Goal: Answer question/provide support: Share knowledge or assist other users

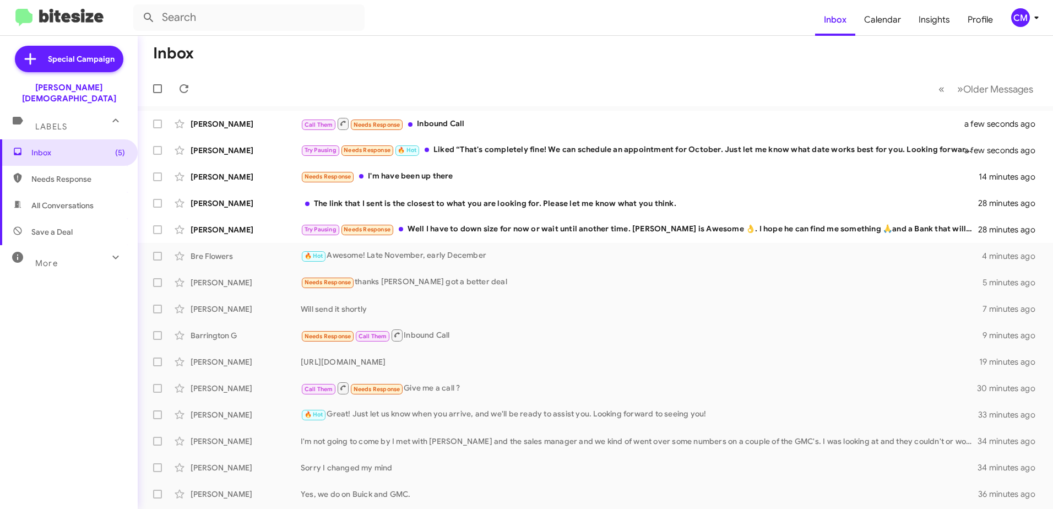
click at [70, 173] on span "Needs Response" at bounding box center [78, 178] width 94 height 11
type input "in:needs-response"
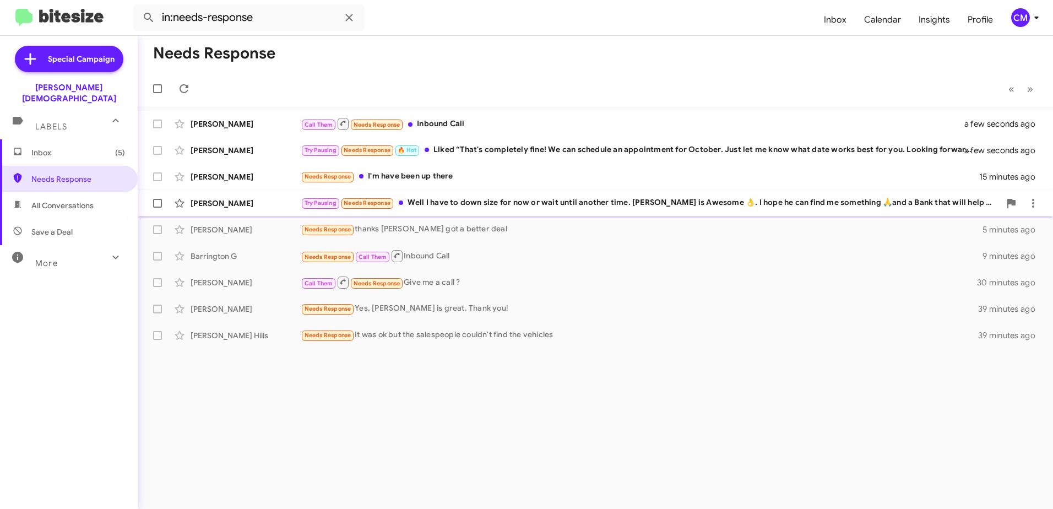
click at [504, 203] on div "Try Pausing Needs Response Well I have to down size for now or wait until anoth…" at bounding box center [650, 203] width 699 height 13
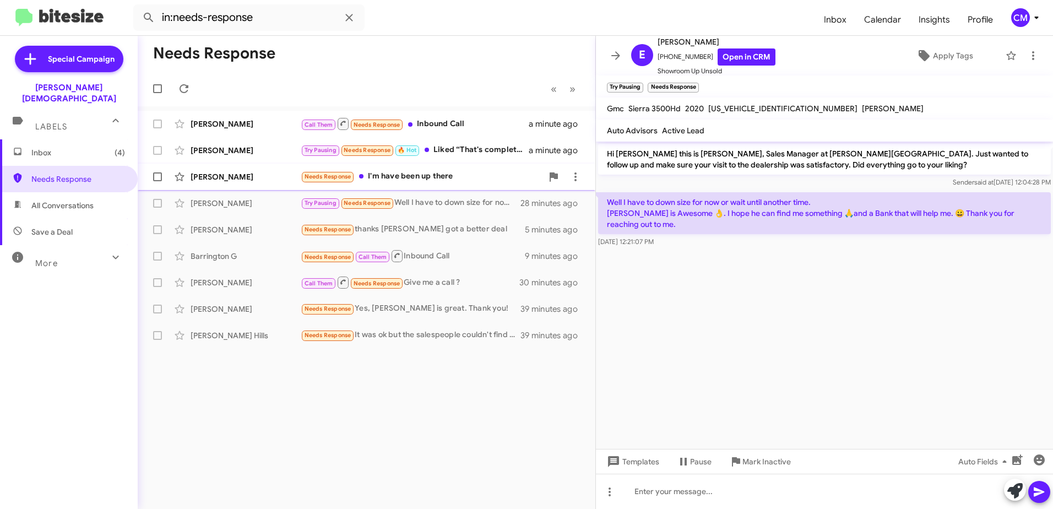
click at [441, 179] on div "Needs Response I'm have been up there" at bounding box center [422, 176] width 242 height 13
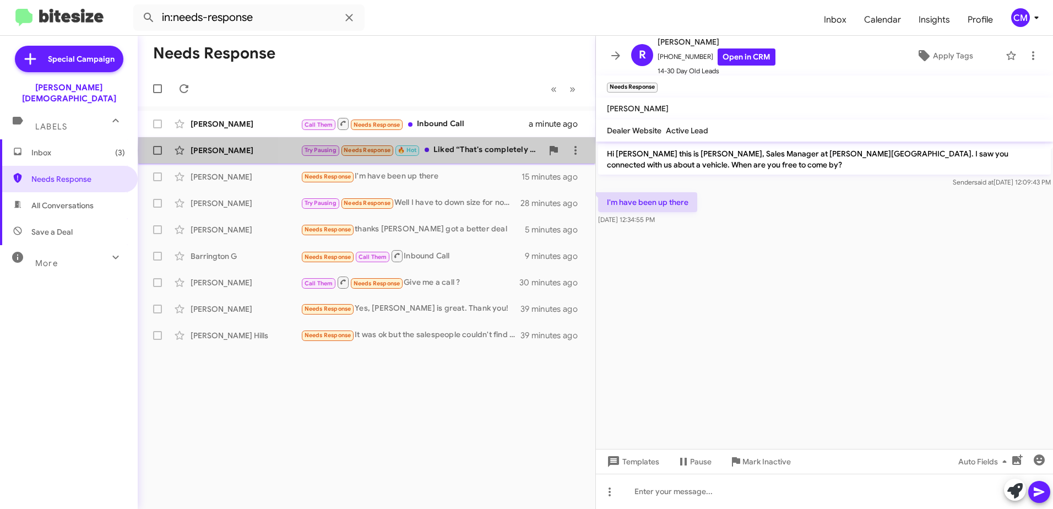
click at [480, 150] on div "Try Pausing Needs Response 🔥 Hot Liked “That's completely fine! We can schedule…" at bounding box center [422, 150] width 242 height 13
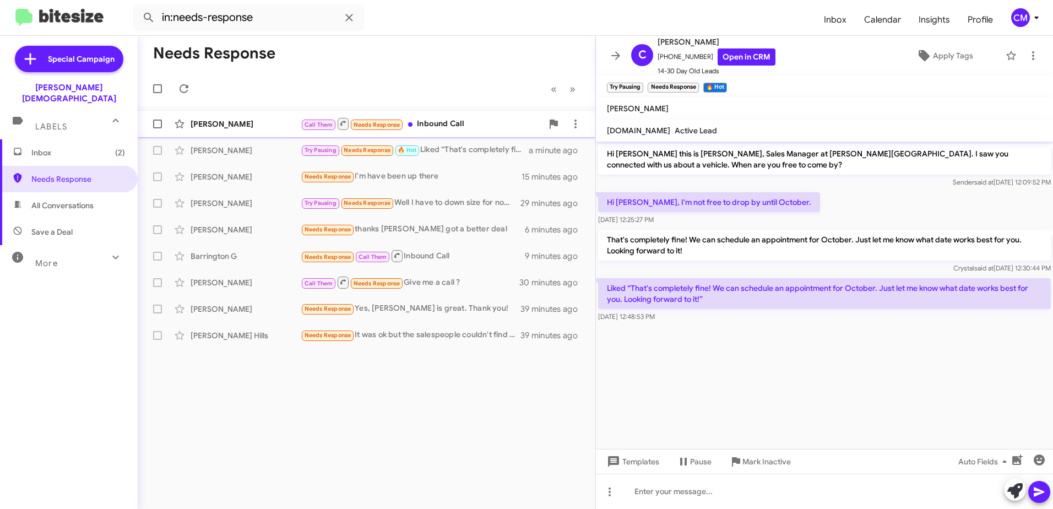
click at [450, 121] on div "Call Them Needs Response Inbound Call" at bounding box center [422, 124] width 242 height 14
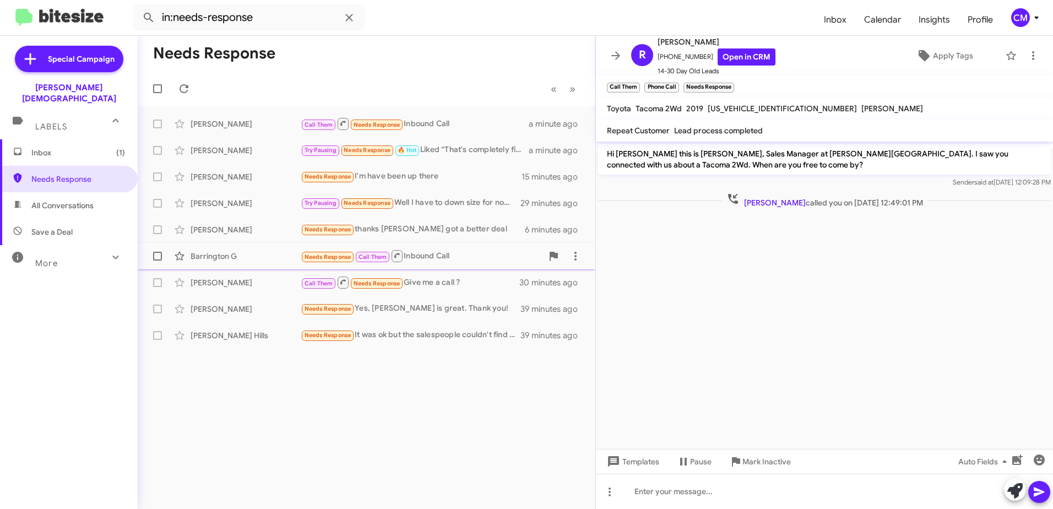
click at [456, 253] on div "Needs Response Call Them Inbound Call" at bounding box center [422, 256] width 242 height 14
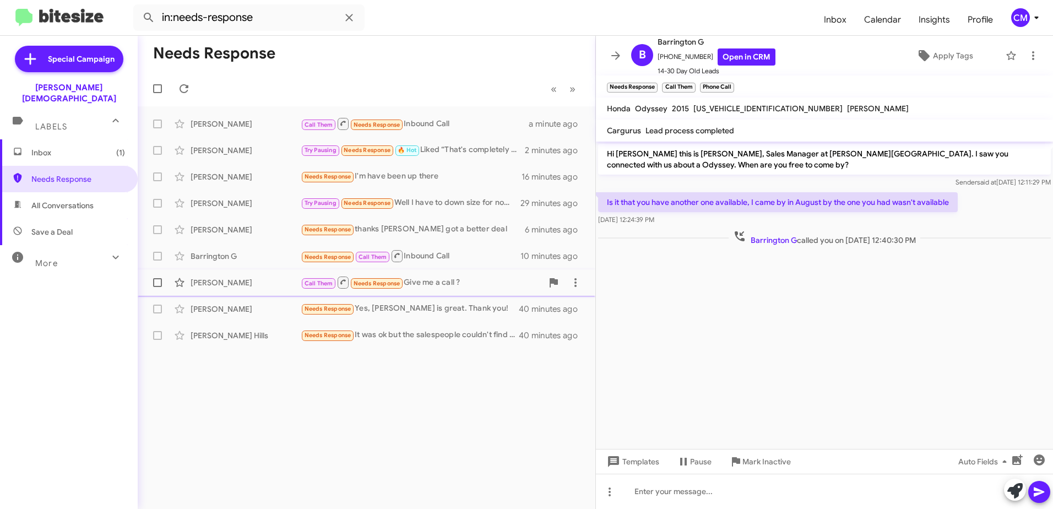
click at [456, 280] on div "Call Them Needs Response Give me a call ?" at bounding box center [422, 282] width 242 height 14
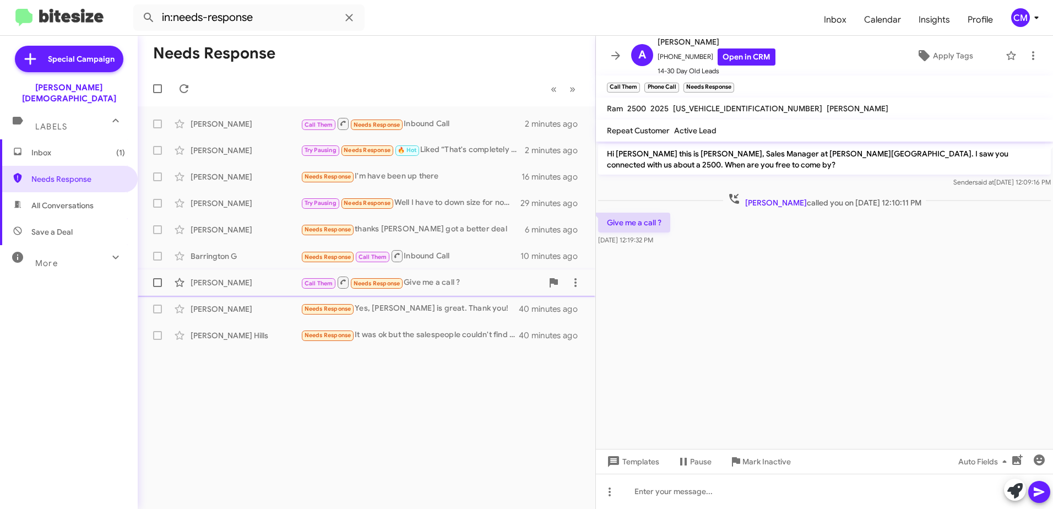
click at [432, 284] on div "Call Them Needs Response Give me a call ?" at bounding box center [422, 282] width 242 height 14
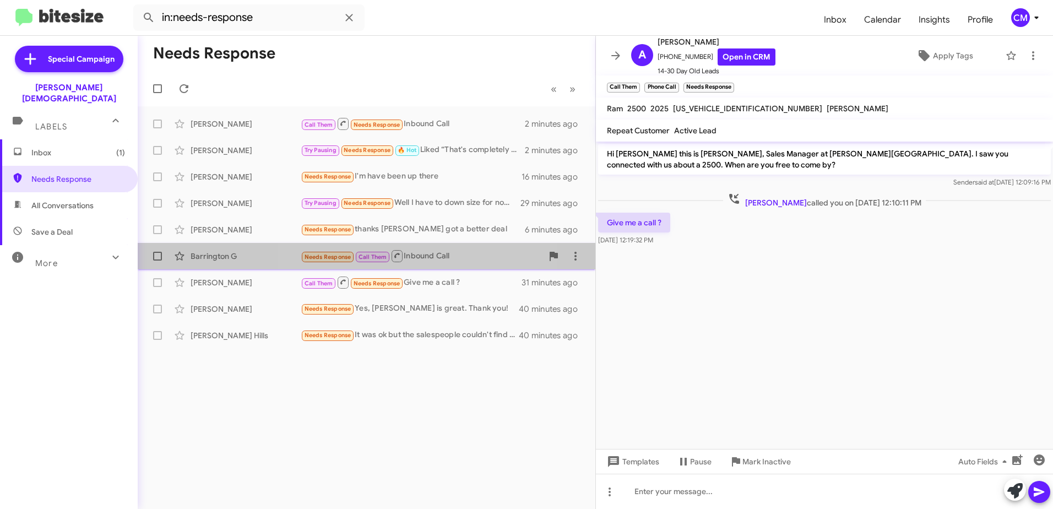
click at [428, 253] on div "Needs Response Call Them Inbound Call" at bounding box center [422, 256] width 242 height 14
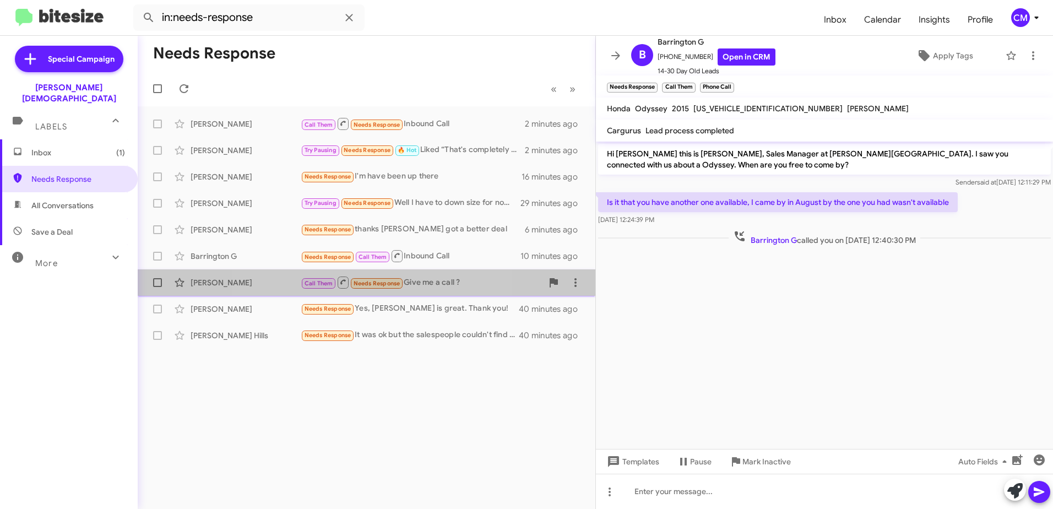
click at [344, 282] on icon at bounding box center [343, 282] width 6 height 6
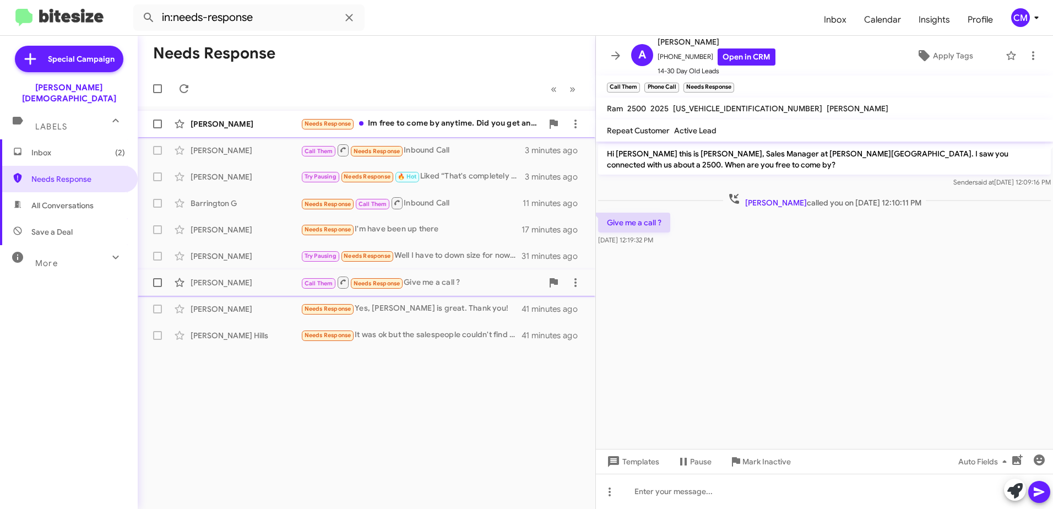
click at [453, 121] on div "Needs Response Im free to come by anytime. Did you get another black Denali wit…" at bounding box center [422, 123] width 242 height 13
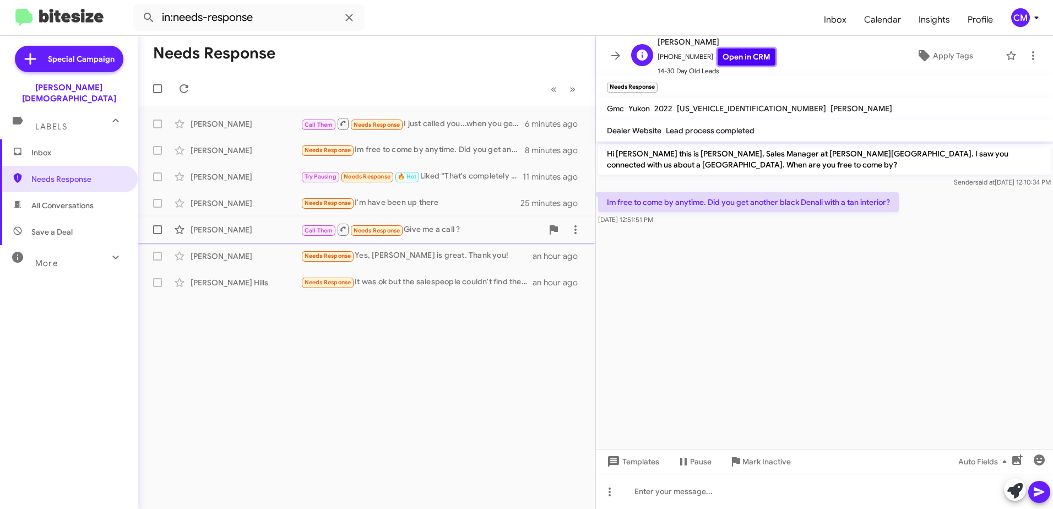
click at [739, 55] on link "Open in CRM" at bounding box center [746, 56] width 58 height 17
click at [726, 55] on link "Open in CRM" at bounding box center [746, 56] width 58 height 17
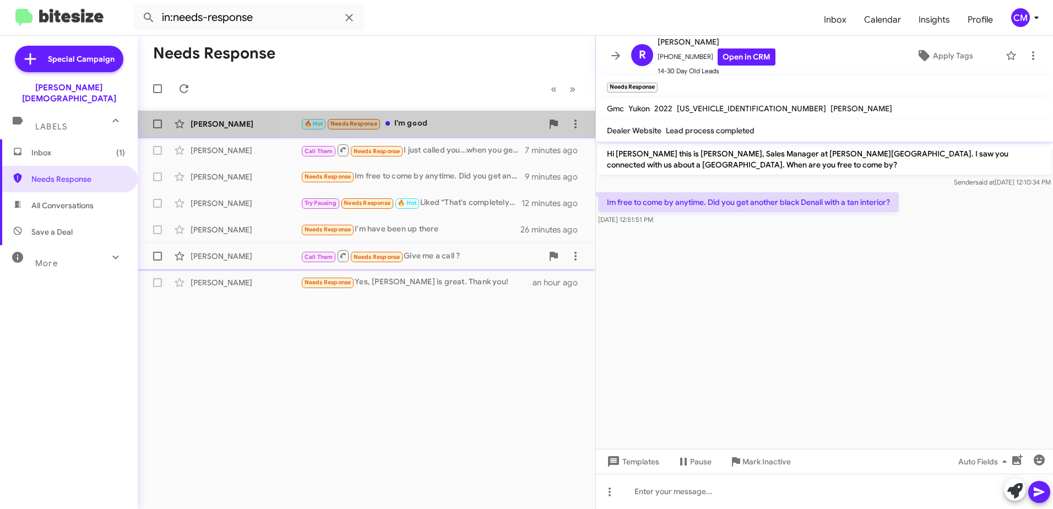
click at [488, 124] on div "🔥 Hot Needs Response I'm good" at bounding box center [422, 123] width 242 height 13
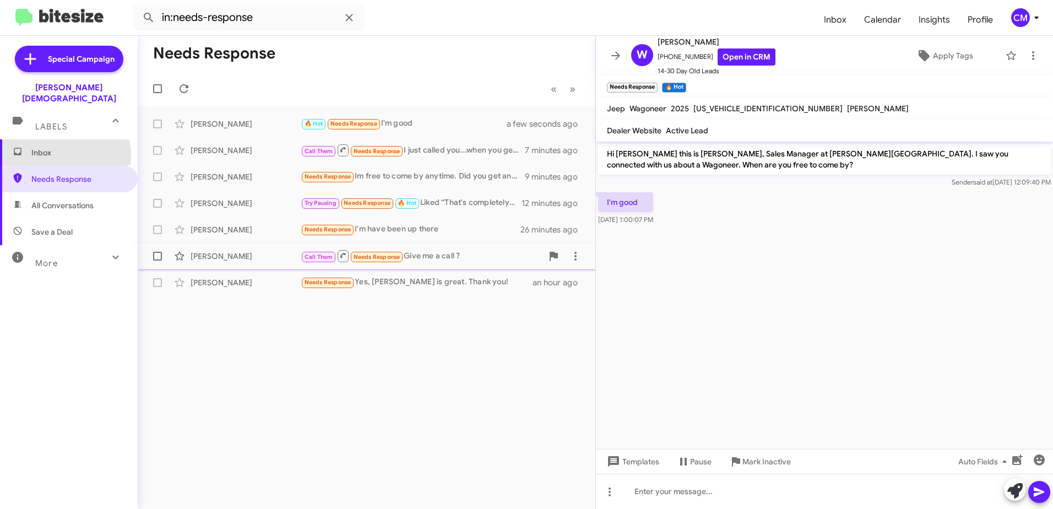
click at [58, 147] on span "Inbox" at bounding box center [78, 152] width 94 height 11
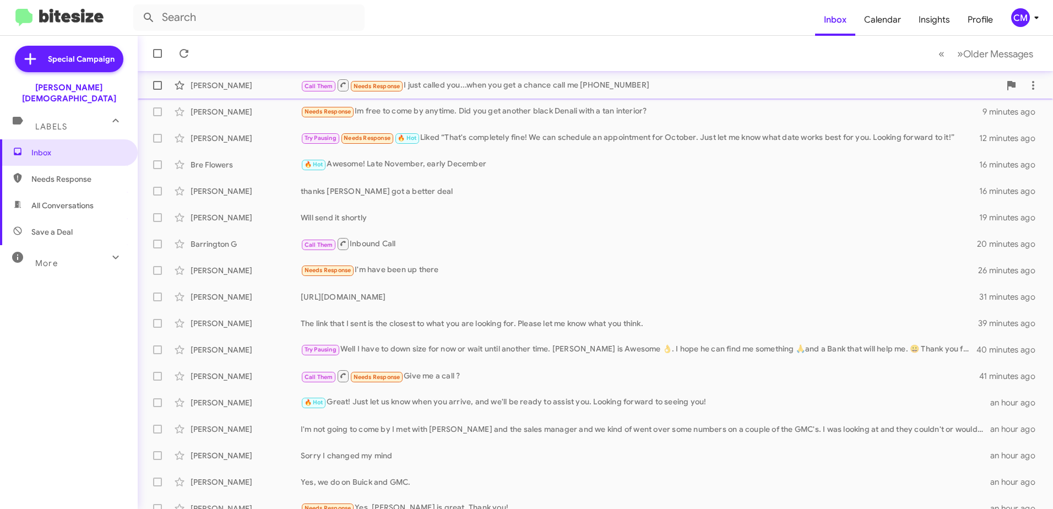
scroll to position [130, 0]
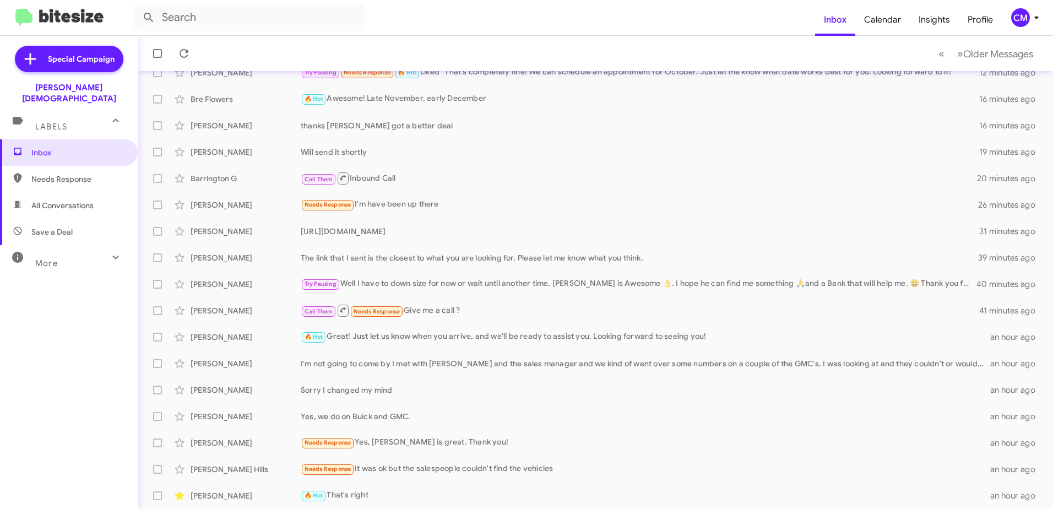
click at [73, 173] on span "Needs Response" at bounding box center [78, 178] width 94 height 11
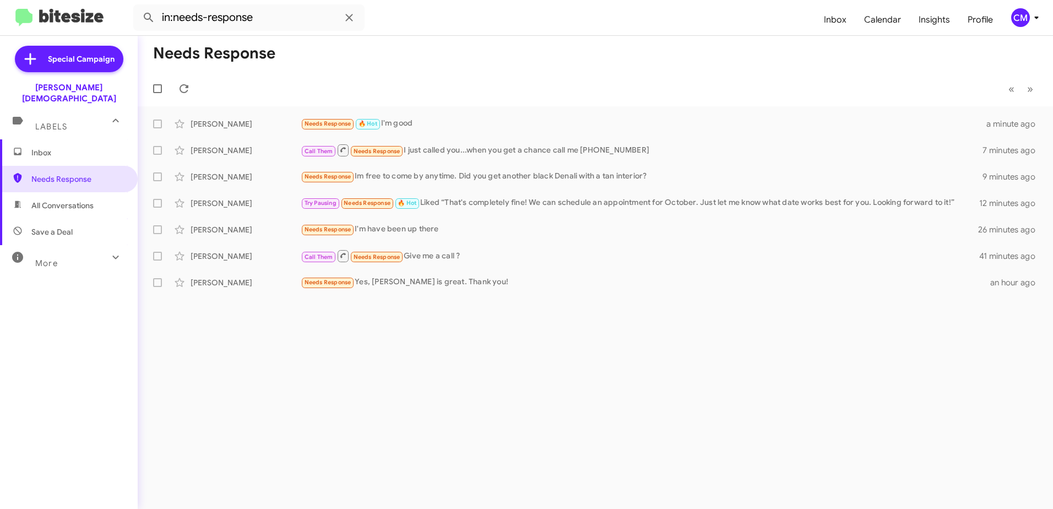
click at [110, 251] on icon at bounding box center [115, 257] width 13 height 13
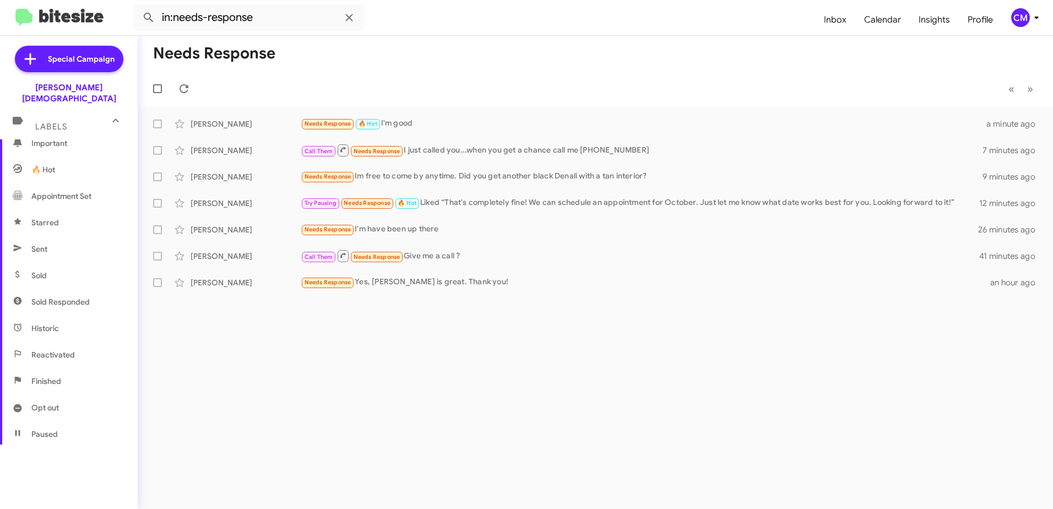
scroll to position [215, 0]
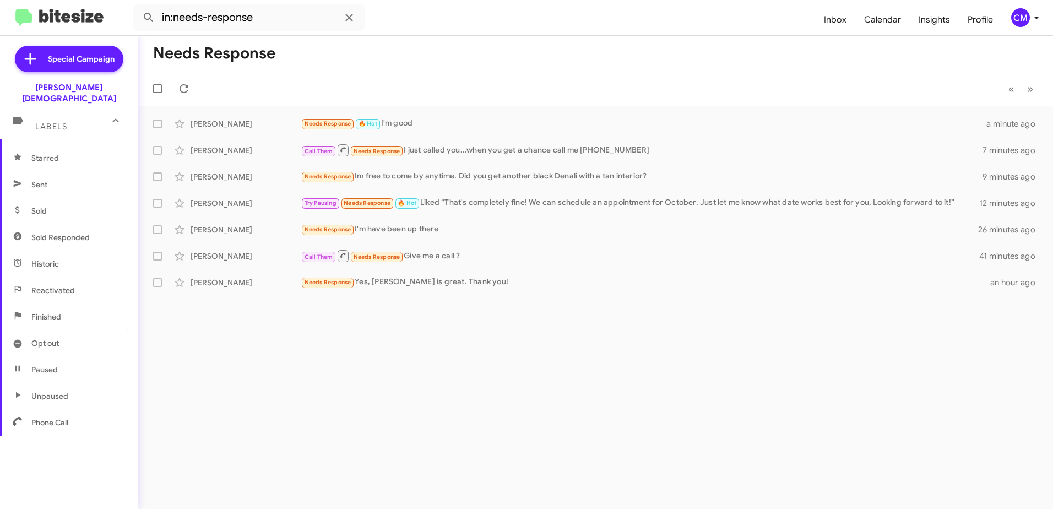
click at [71, 232] on span "Sold Responded" at bounding box center [60, 237] width 58 height 11
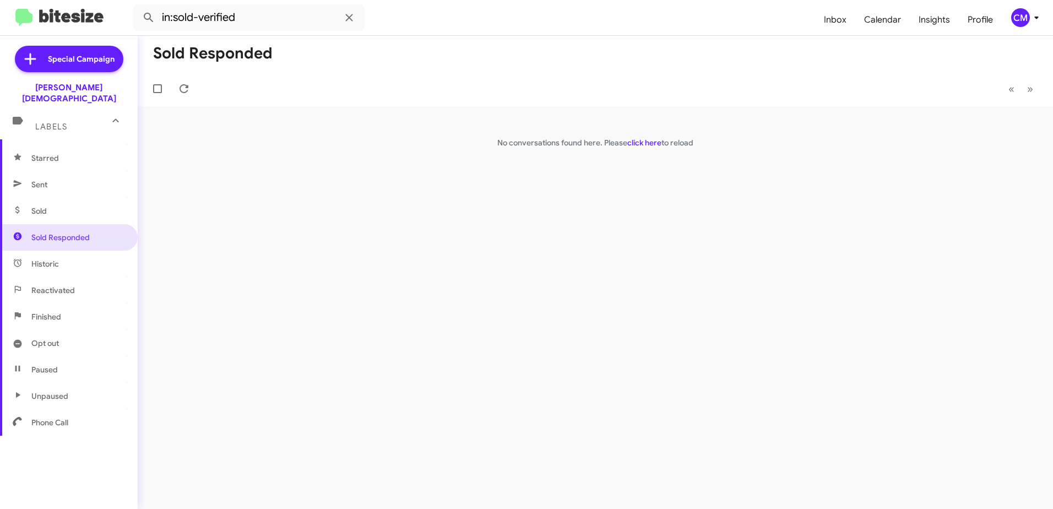
click at [70, 257] on span "Historic" at bounding box center [69, 264] width 138 height 26
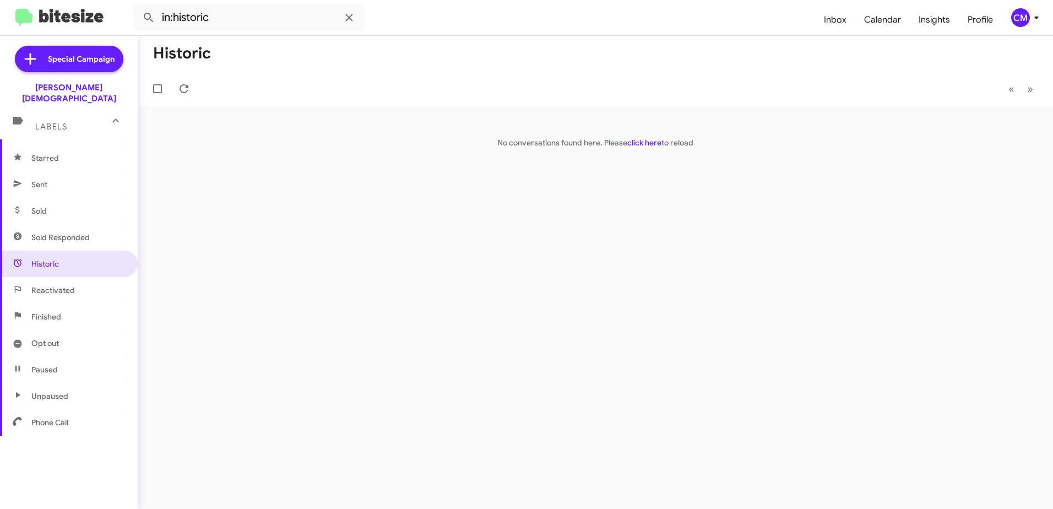
click at [74, 278] on span "Reactivated" at bounding box center [69, 290] width 138 height 26
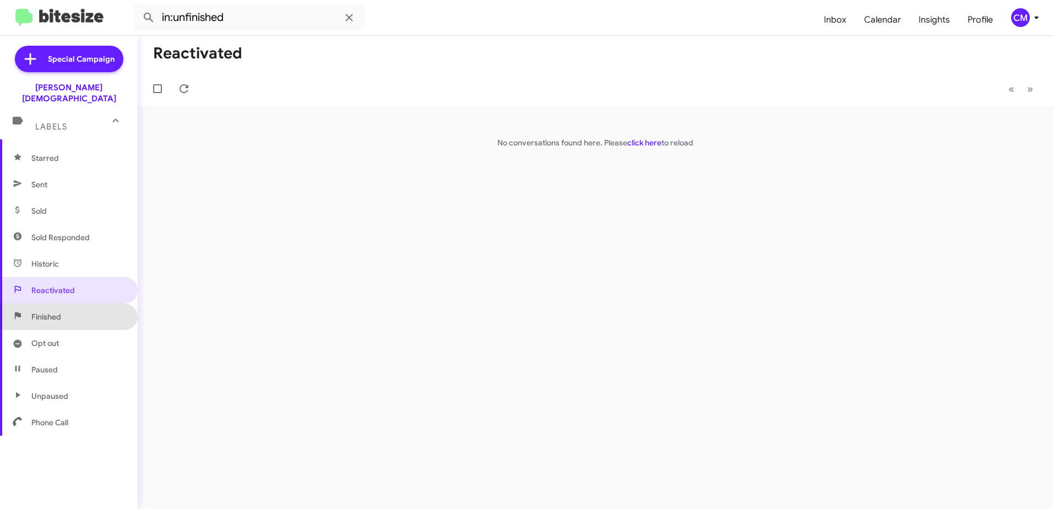
click at [68, 313] on span "Finished" at bounding box center [69, 316] width 138 height 26
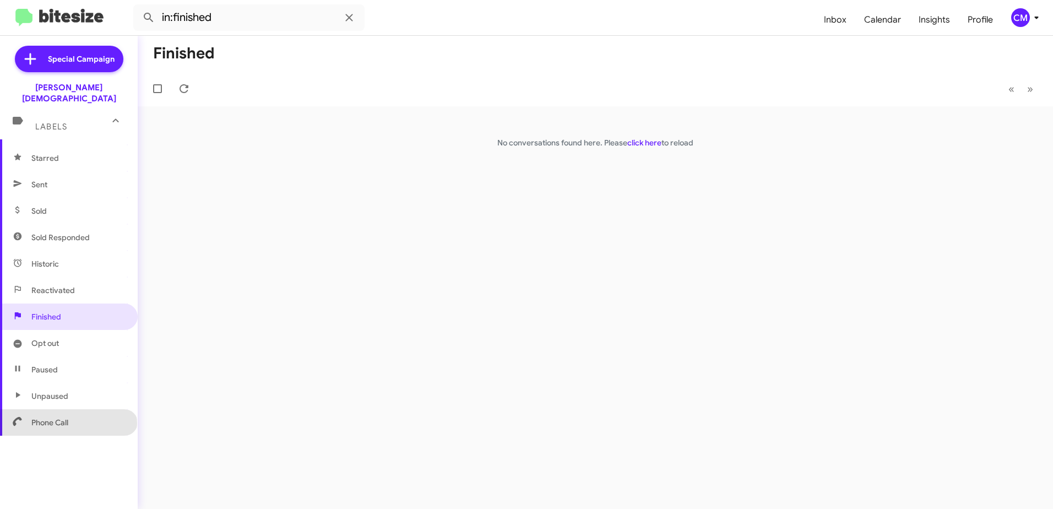
click at [68, 417] on span "Phone Call" at bounding box center [49, 422] width 37 height 11
type input "in:phone-call"
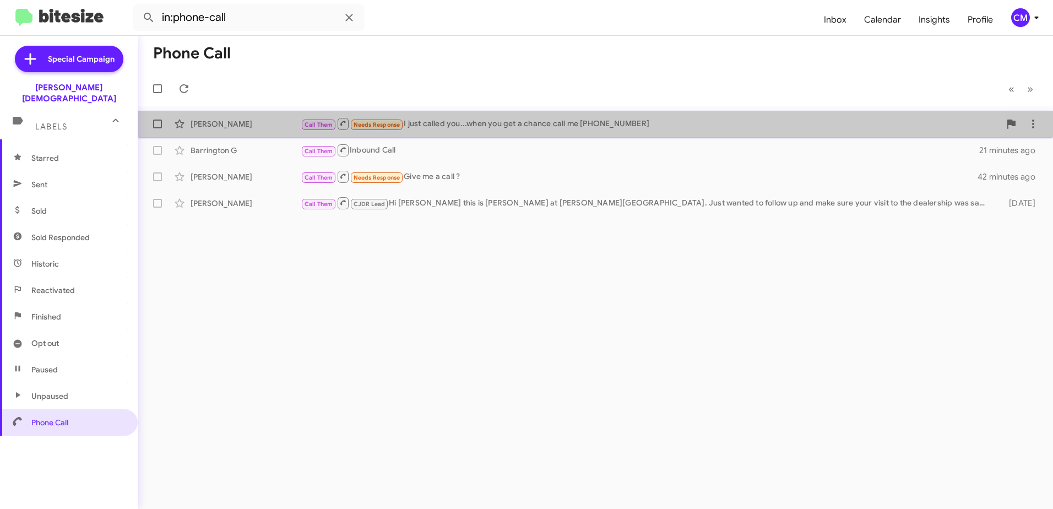
click at [469, 118] on div "Call Them Needs Response I just called you...when you get a chance call me [PHO…" at bounding box center [650, 124] width 699 height 14
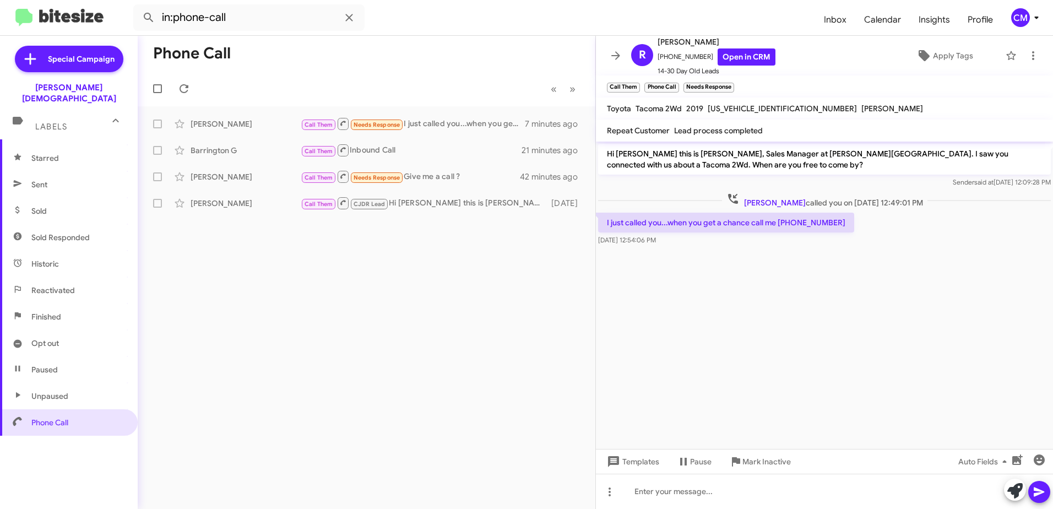
click at [442, 278] on div "Phone Call « Previous » Next [PERSON_NAME] Call Them Needs Response I just call…" at bounding box center [367, 272] width 458 height 473
click at [612, 53] on icon at bounding box center [615, 55] width 13 height 13
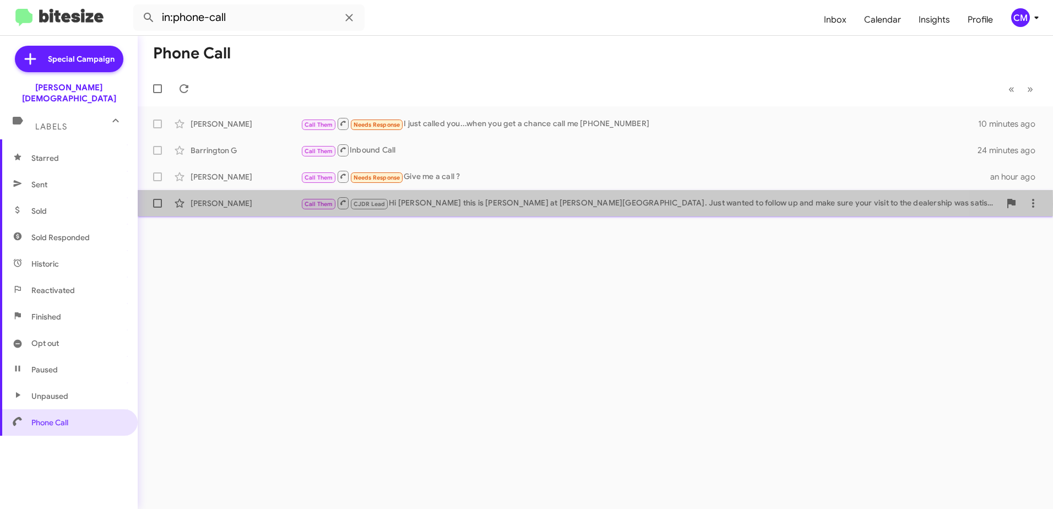
click at [521, 204] on div "Call Them CJDR Lead Hi [PERSON_NAME] this is [PERSON_NAME] at [PERSON_NAME][GEO…" at bounding box center [650, 203] width 699 height 14
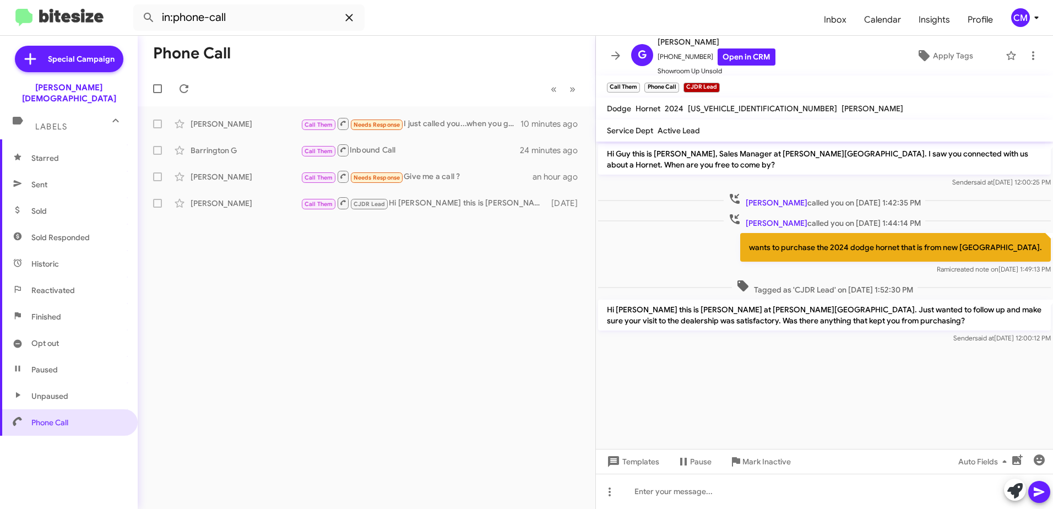
click at [347, 17] on icon at bounding box center [348, 17] width 13 height 13
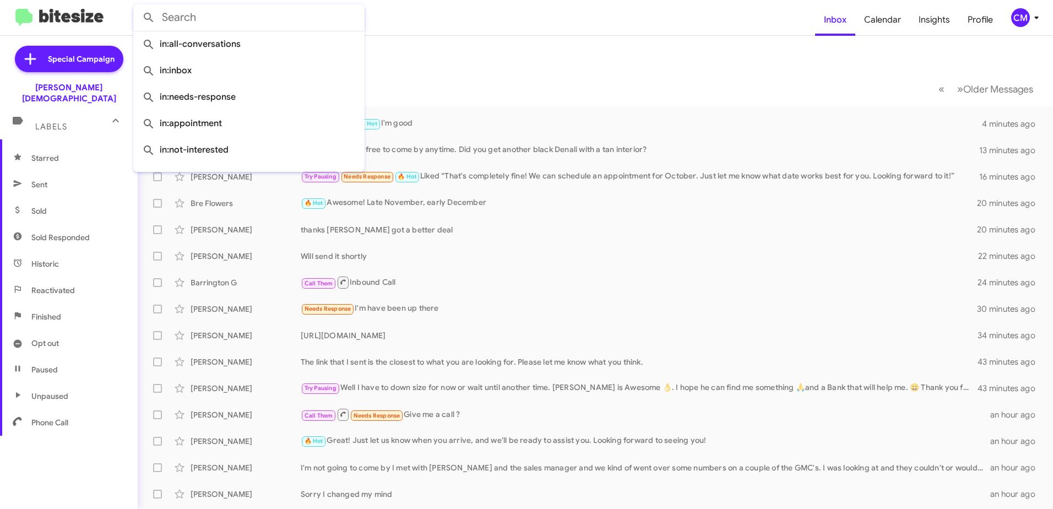
click at [502, 21] on form at bounding box center [474, 17] width 682 height 26
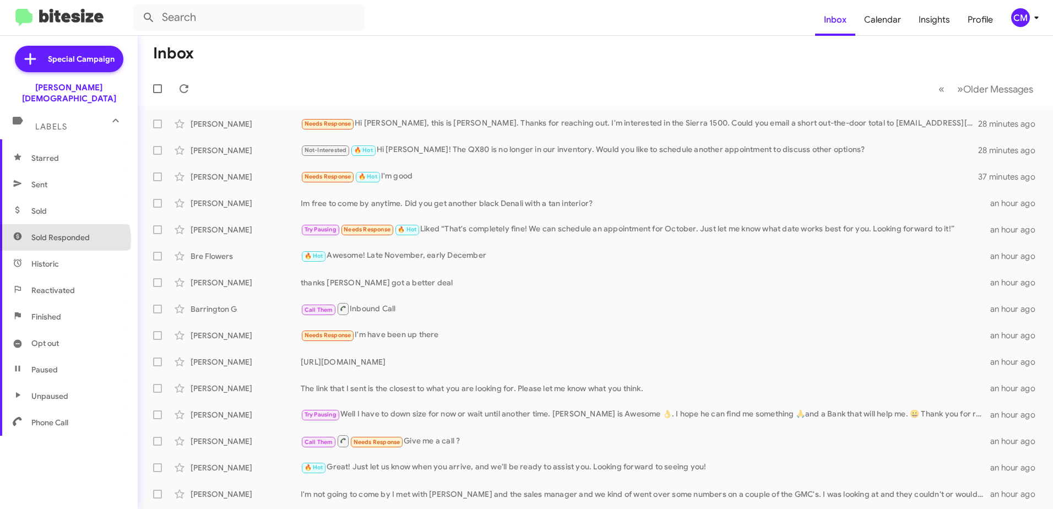
click at [59, 232] on span "Sold Responded" at bounding box center [60, 237] width 58 height 11
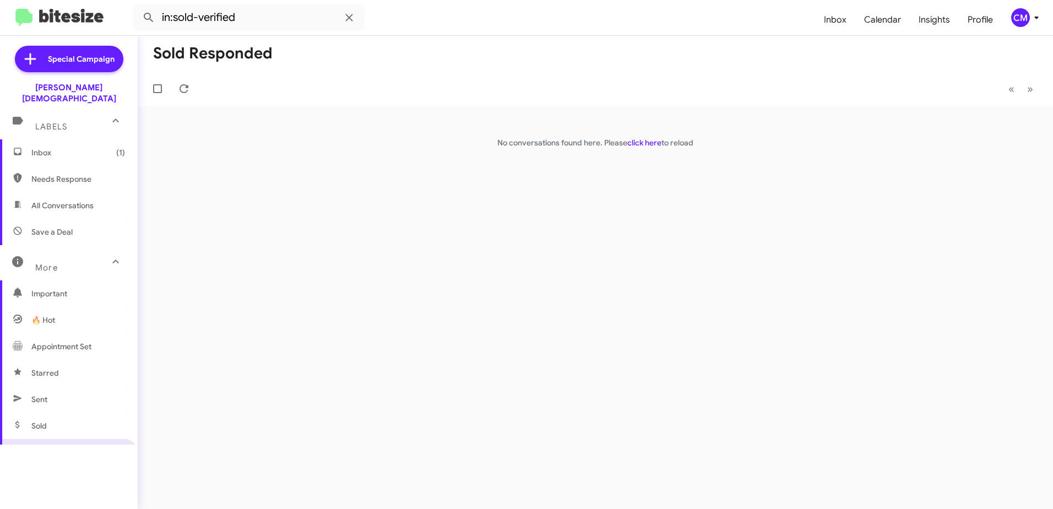
click at [65, 173] on span "Needs Response" at bounding box center [78, 178] width 94 height 11
type input "in:needs-response"
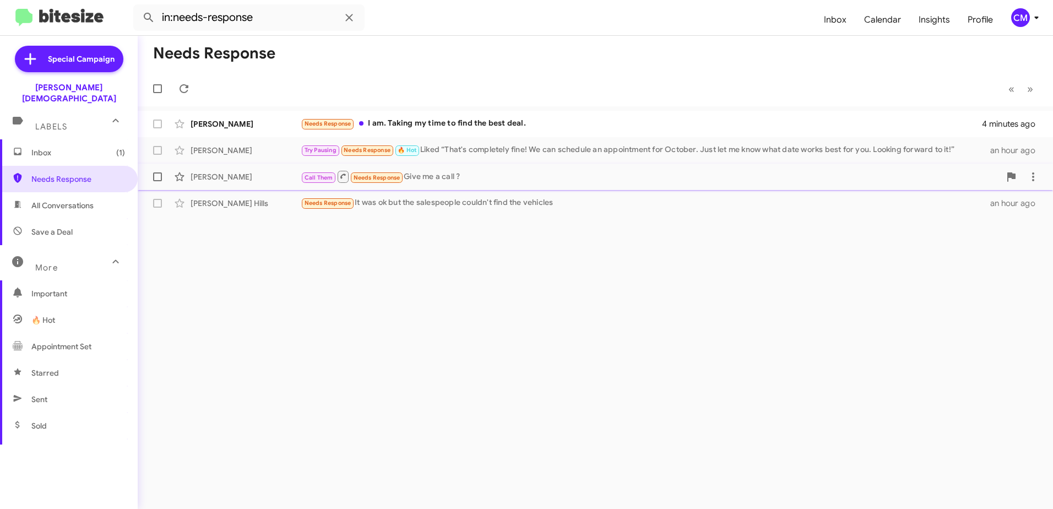
click at [481, 180] on div "Call Them Needs Response Give me a call ?" at bounding box center [650, 177] width 699 height 14
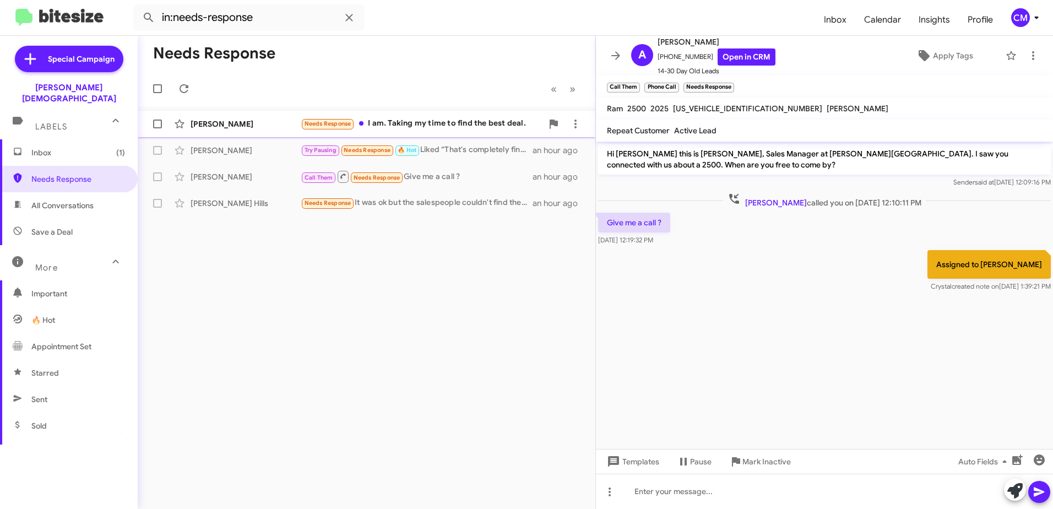
click at [430, 126] on div "Needs Response I am. Taking my time to find the best deal." at bounding box center [422, 123] width 242 height 13
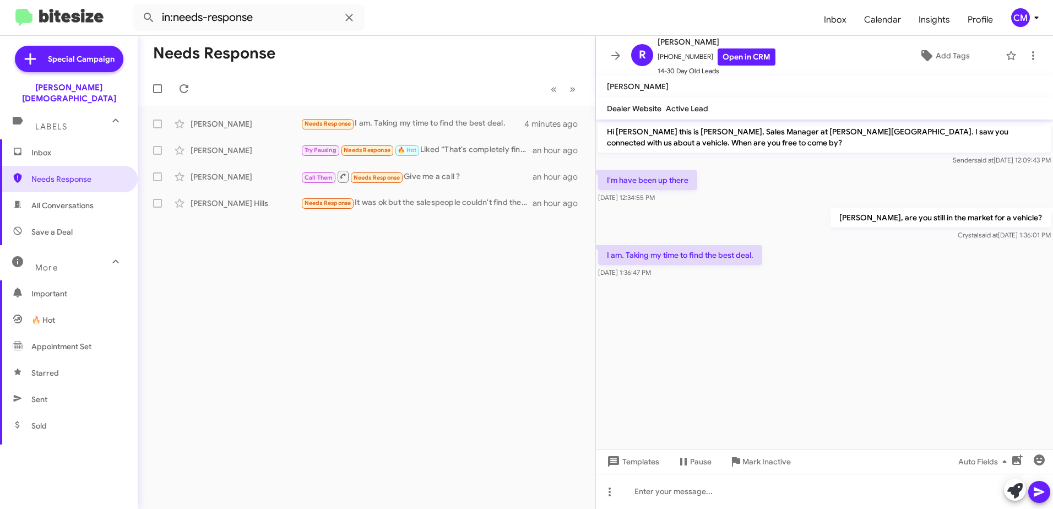
click at [51, 147] on span "Inbox" at bounding box center [78, 152] width 94 height 11
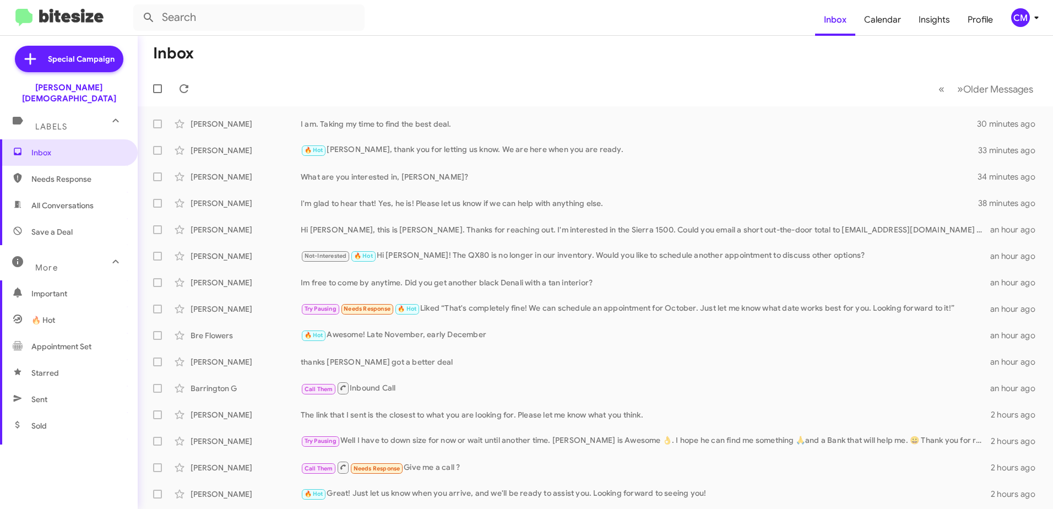
click at [45, 173] on span "Needs Response" at bounding box center [69, 179] width 138 height 26
type input "in:needs-response"
